Goal: Task Accomplishment & Management: Use online tool/utility

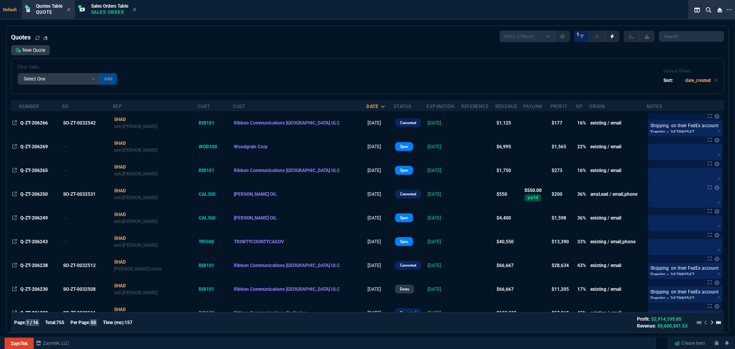
select select "4: SHAD"
select select
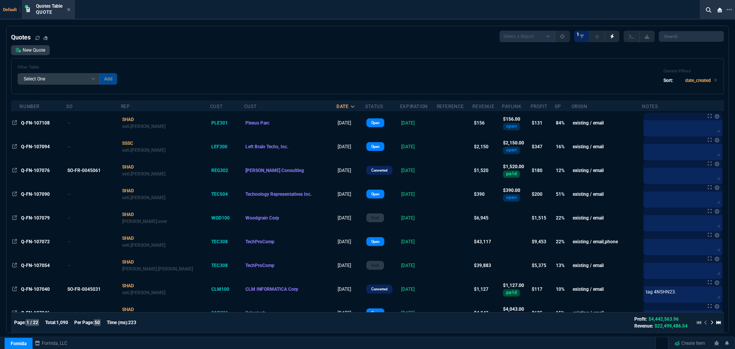
select select "4: SHAD"
select select
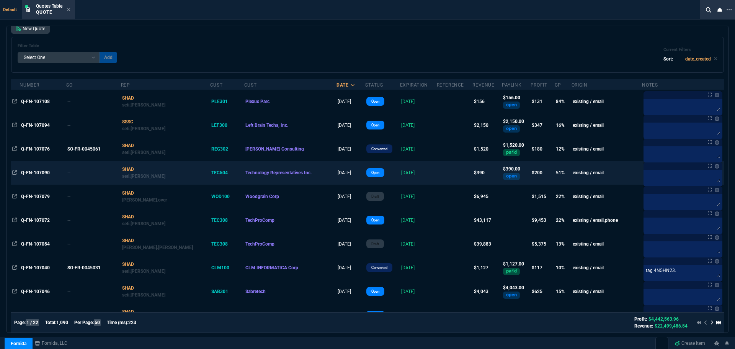
scroll to position [38, 0]
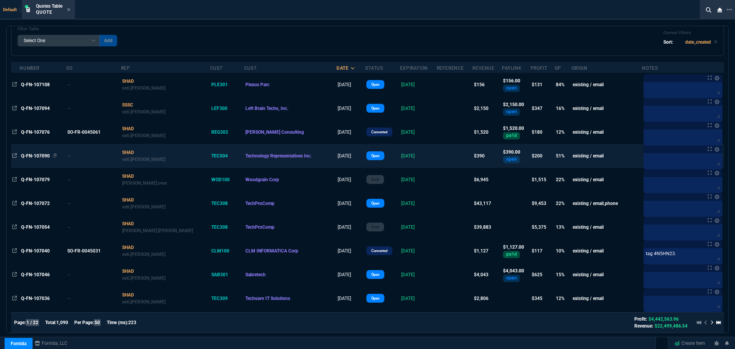
click at [37, 155] on span "Q-FN-107090" at bounding box center [35, 155] width 29 height 5
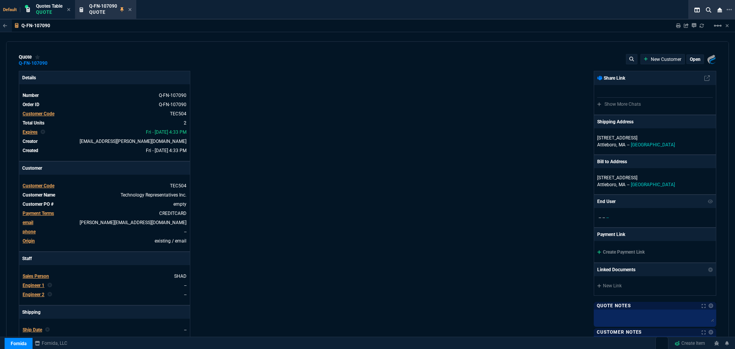
type input "54"
type input "105"
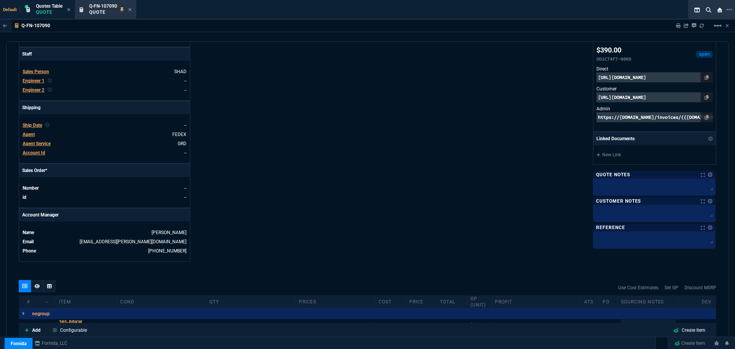
scroll to position [75, 0]
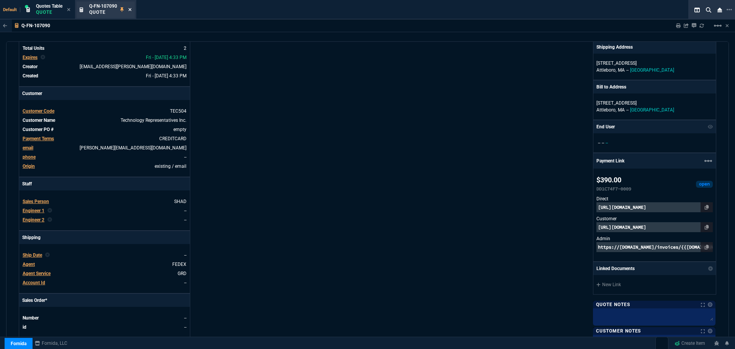
click at [131, 10] on icon at bounding box center [130, 9] width 3 height 3
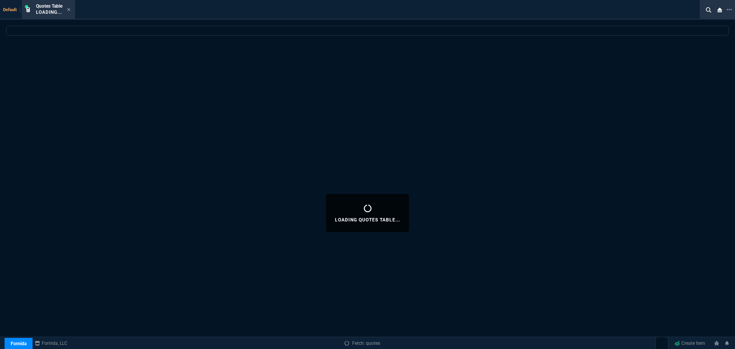
select select
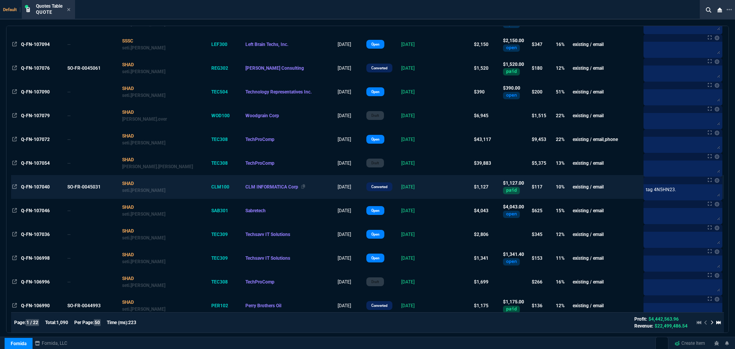
scroll to position [115, 0]
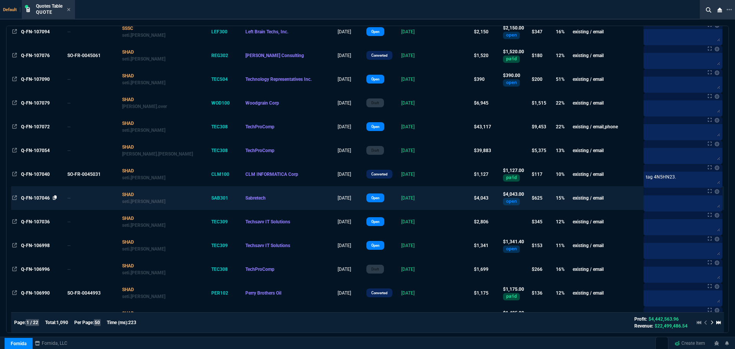
click at [54, 197] on icon at bounding box center [55, 197] width 4 height 5
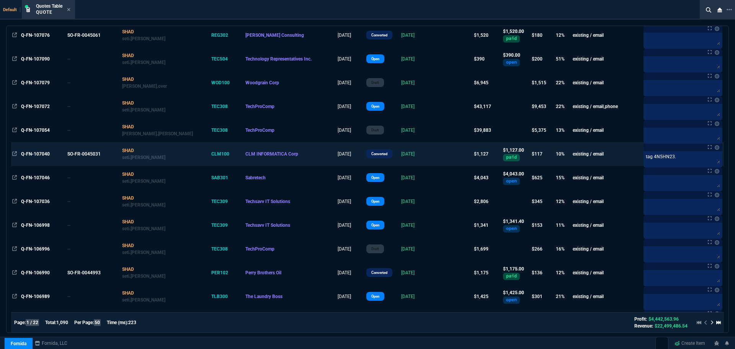
scroll to position [153, 0]
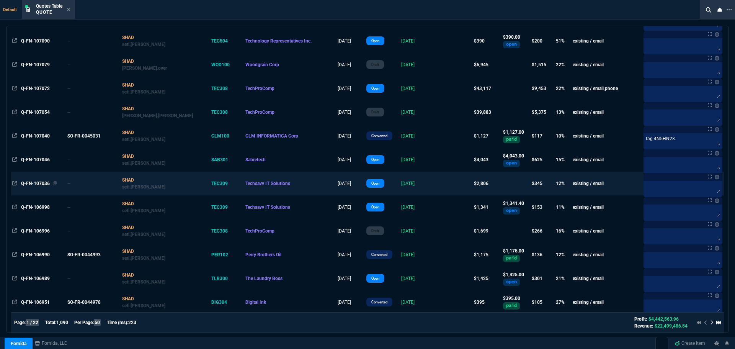
click at [31, 185] on span "Q-FN-107036" at bounding box center [35, 183] width 29 height 5
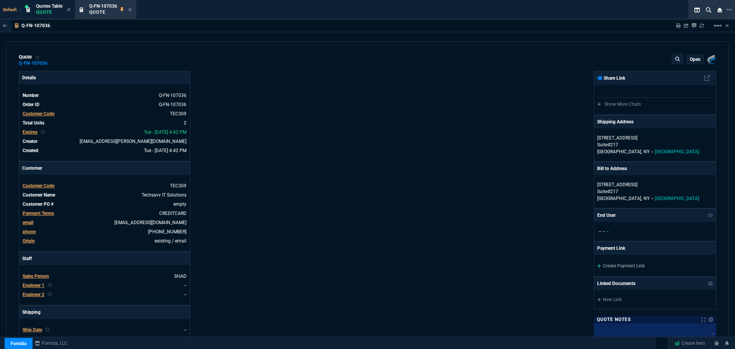
type input "20"
type input "211"
type input "15"
type input "262"
type input "19"
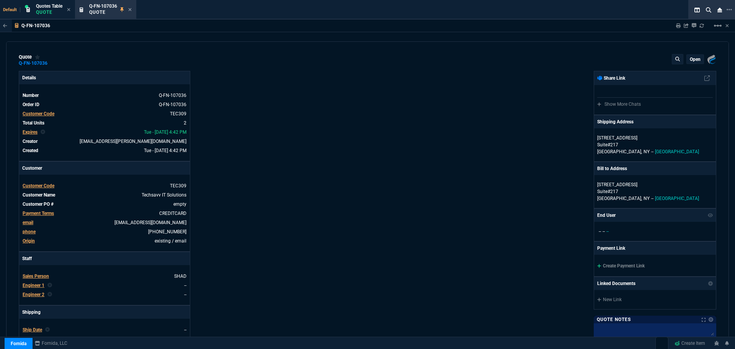
type input "10"
click at [53, 64] on icon at bounding box center [53, 63] width 4 height 5
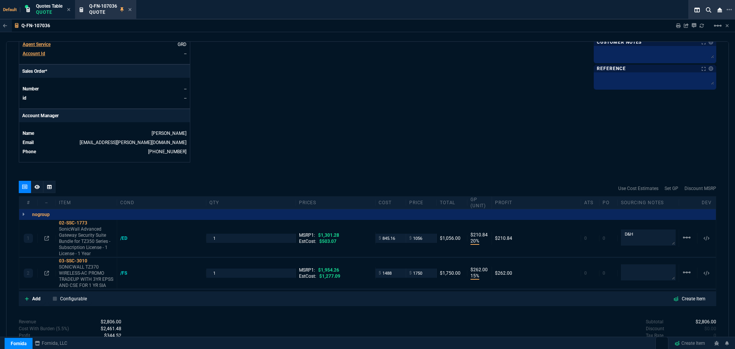
scroll to position [355, 0]
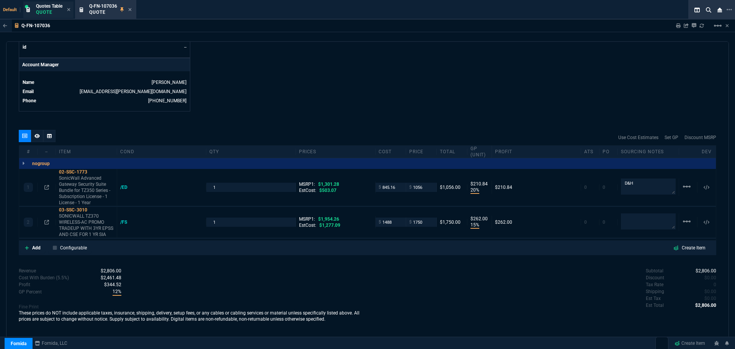
click at [52, 10] on p "Quote" at bounding box center [49, 12] width 26 height 6
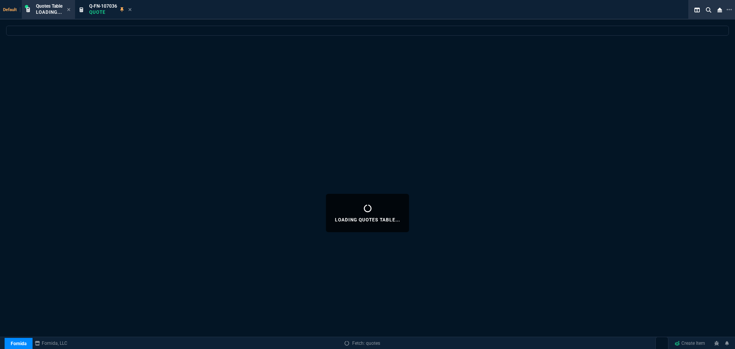
select select
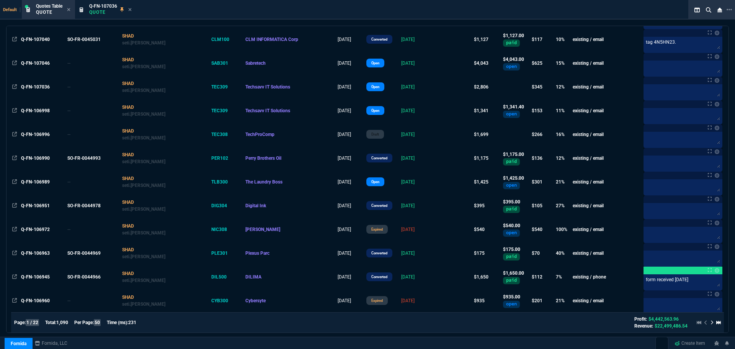
scroll to position [268, 0]
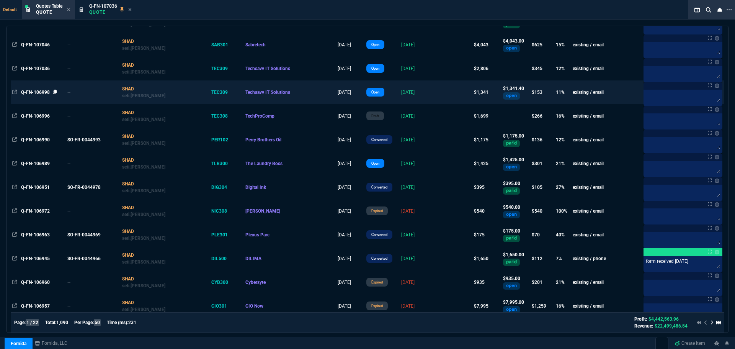
click at [56, 92] on icon at bounding box center [55, 92] width 4 height 5
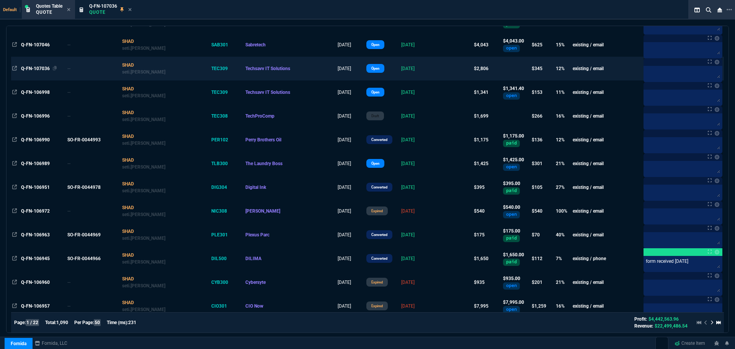
click at [46, 68] on span "Q-FN-107036" at bounding box center [35, 68] width 29 height 5
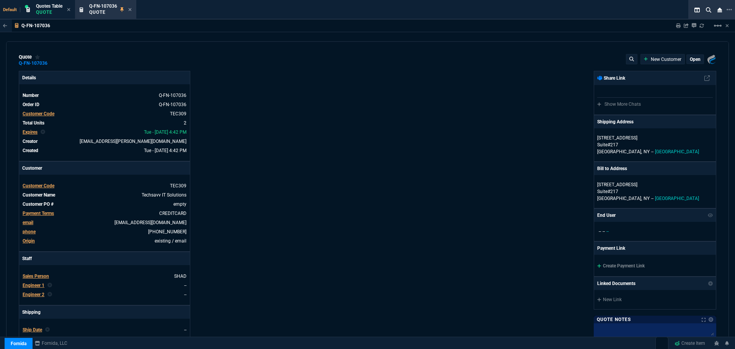
type input "20"
type input "211"
type input "15"
type input "262"
type input "19"
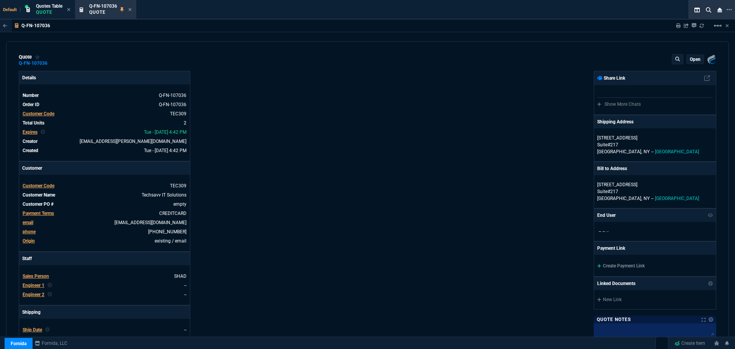
type input "10"
click at [52, 63] on icon at bounding box center [53, 63] width 4 height 5
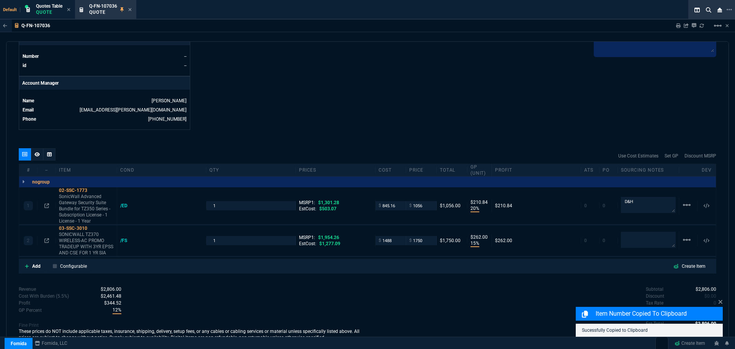
scroll to position [345, 0]
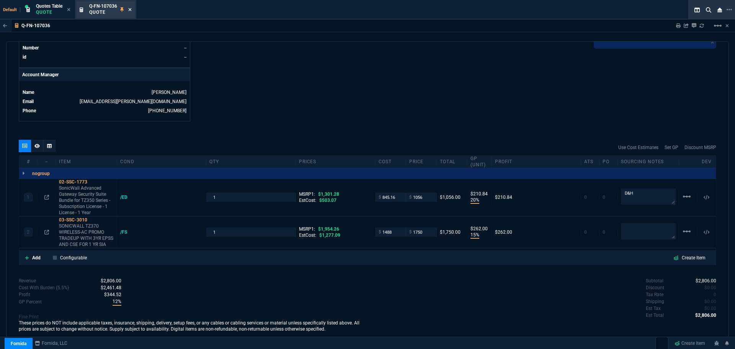
click at [131, 10] on icon at bounding box center [130, 9] width 3 height 3
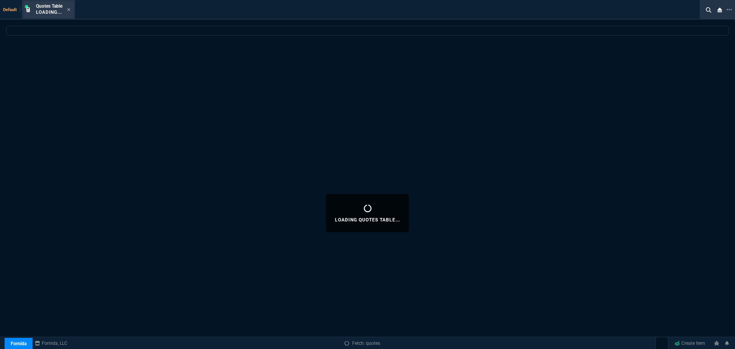
select select
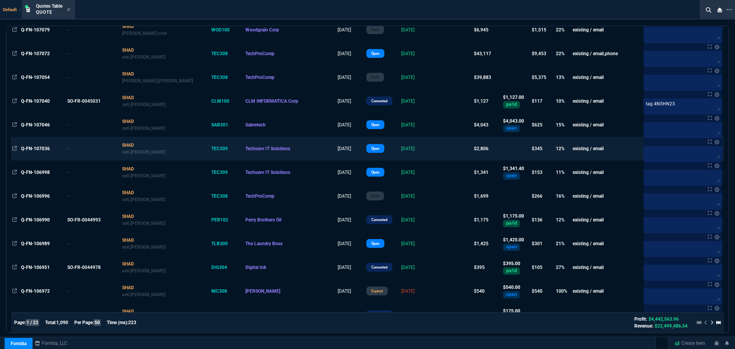
scroll to position [230, 0]
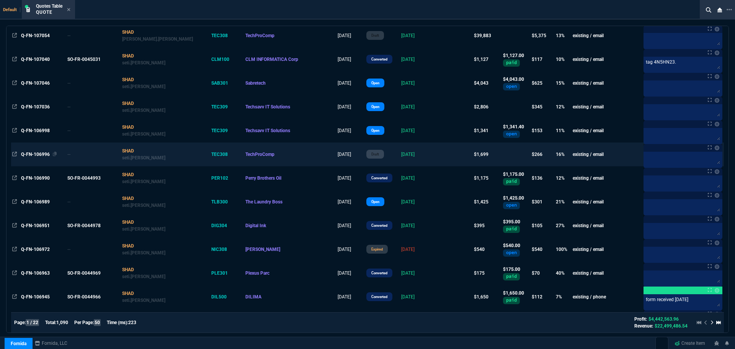
click at [35, 153] on span "Q-FN-106996" at bounding box center [35, 154] width 29 height 5
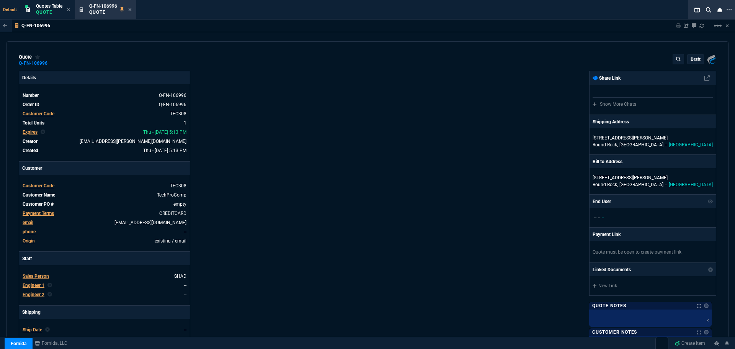
type input "20"
type input "337"
type input "25"
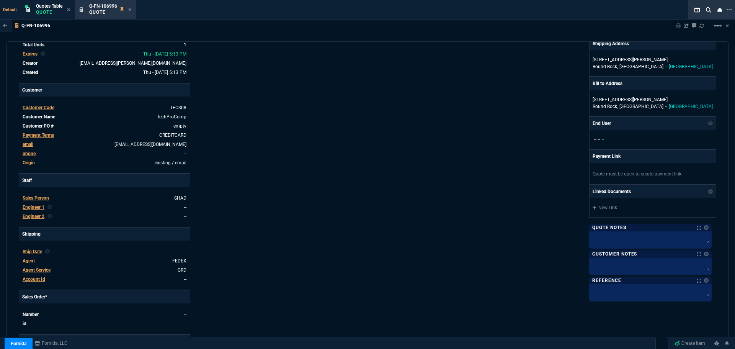
scroll to position [63, 0]
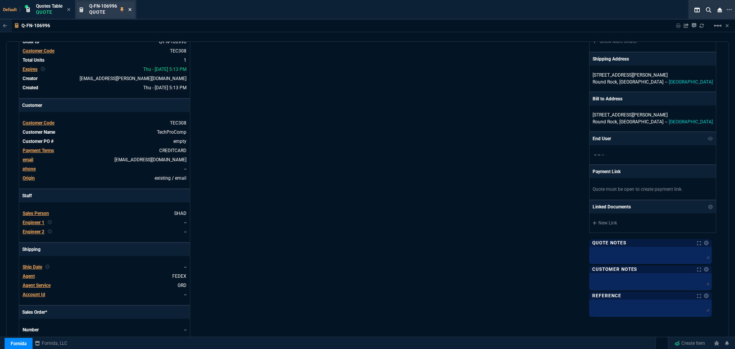
click at [129, 9] on icon at bounding box center [129, 9] width 3 height 5
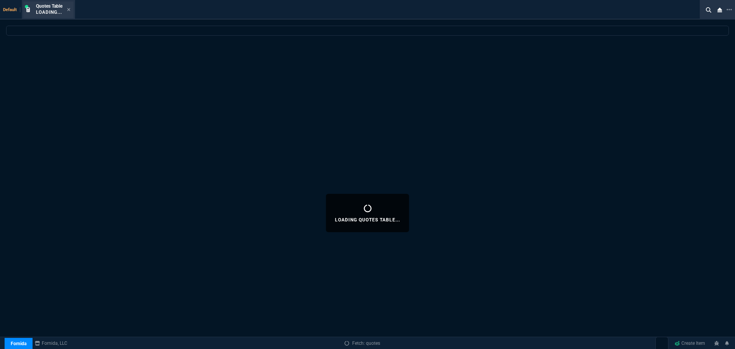
select select
